Goal: Check status: Check status

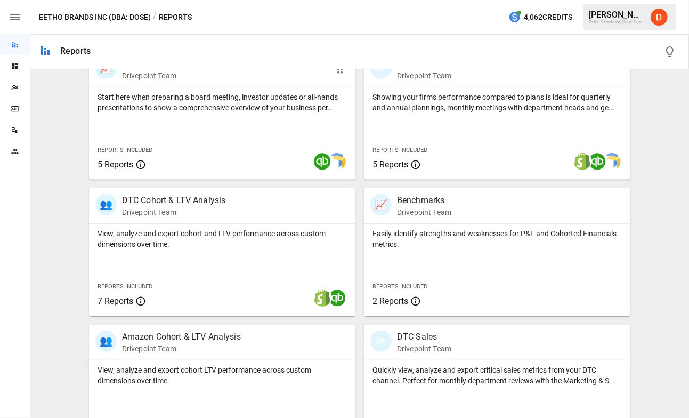
scroll to position [374, 0]
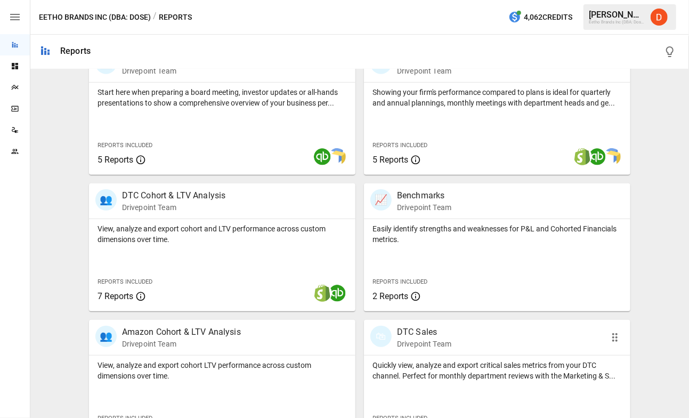
click at [418, 333] on p "DTC Sales" at bounding box center [424, 331] width 54 height 13
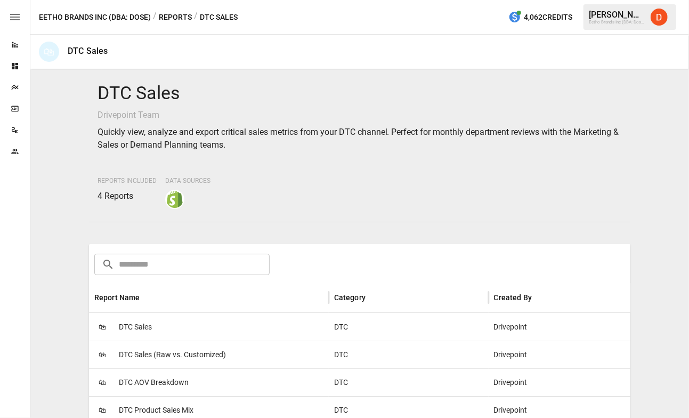
click at [144, 324] on span "DTC Sales" at bounding box center [135, 326] width 33 height 27
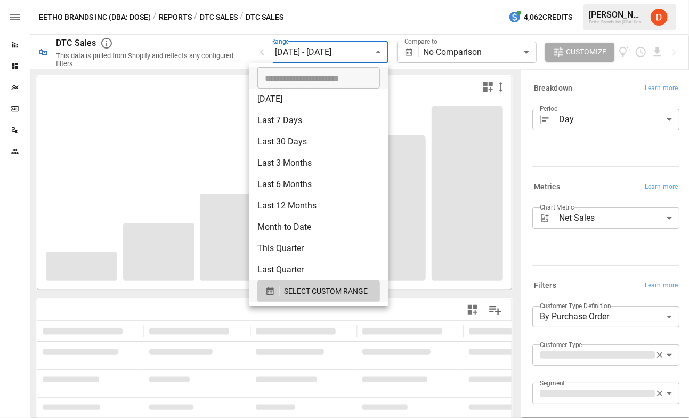
click at [330, 0] on body "**********" at bounding box center [344, 0] width 689 height 0
click at [268, 291] on icon "button" at bounding box center [269, 291] width 7 height 8
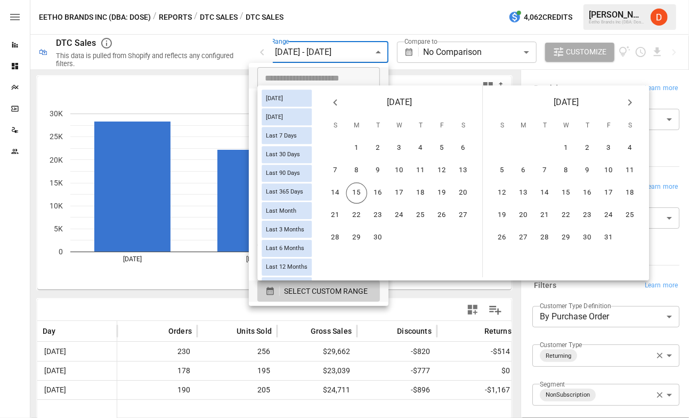
click at [386, 7] on div at bounding box center [344, 209] width 689 height 418
